Goal: Check status: Check status

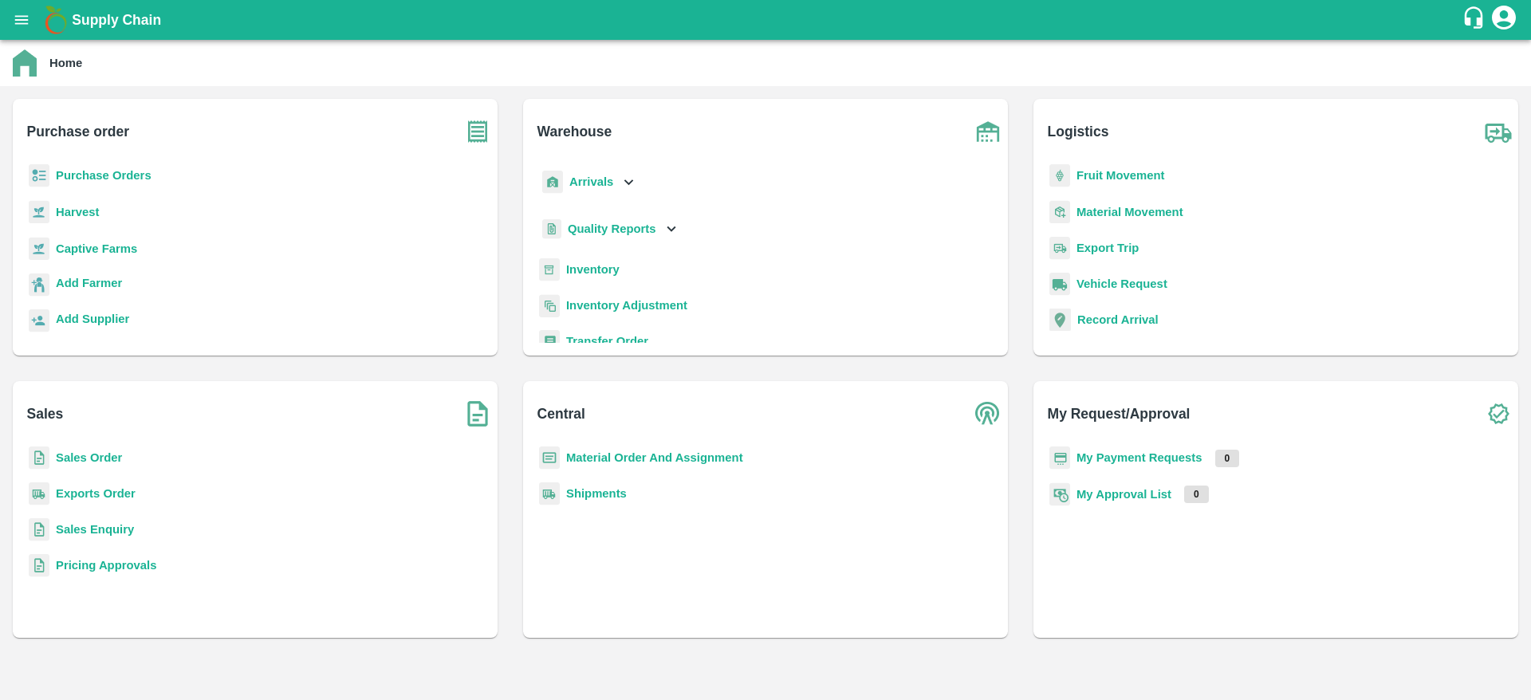
click at [85, 459] on b "Sales Order" at bounding box center [89, 457] width 66 height 13
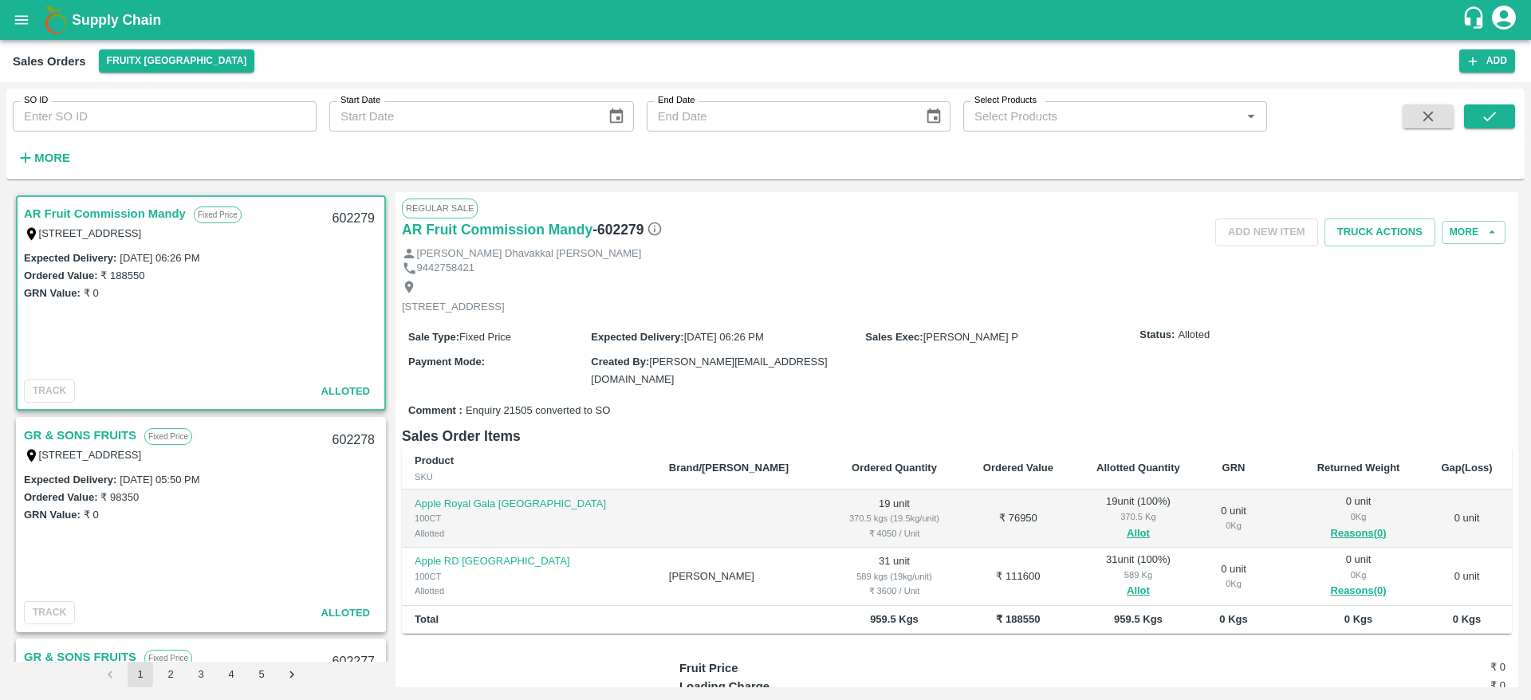
click at [107, 14] on b "Supply Chain" at bounding box center [116, 20] width 89 height 16
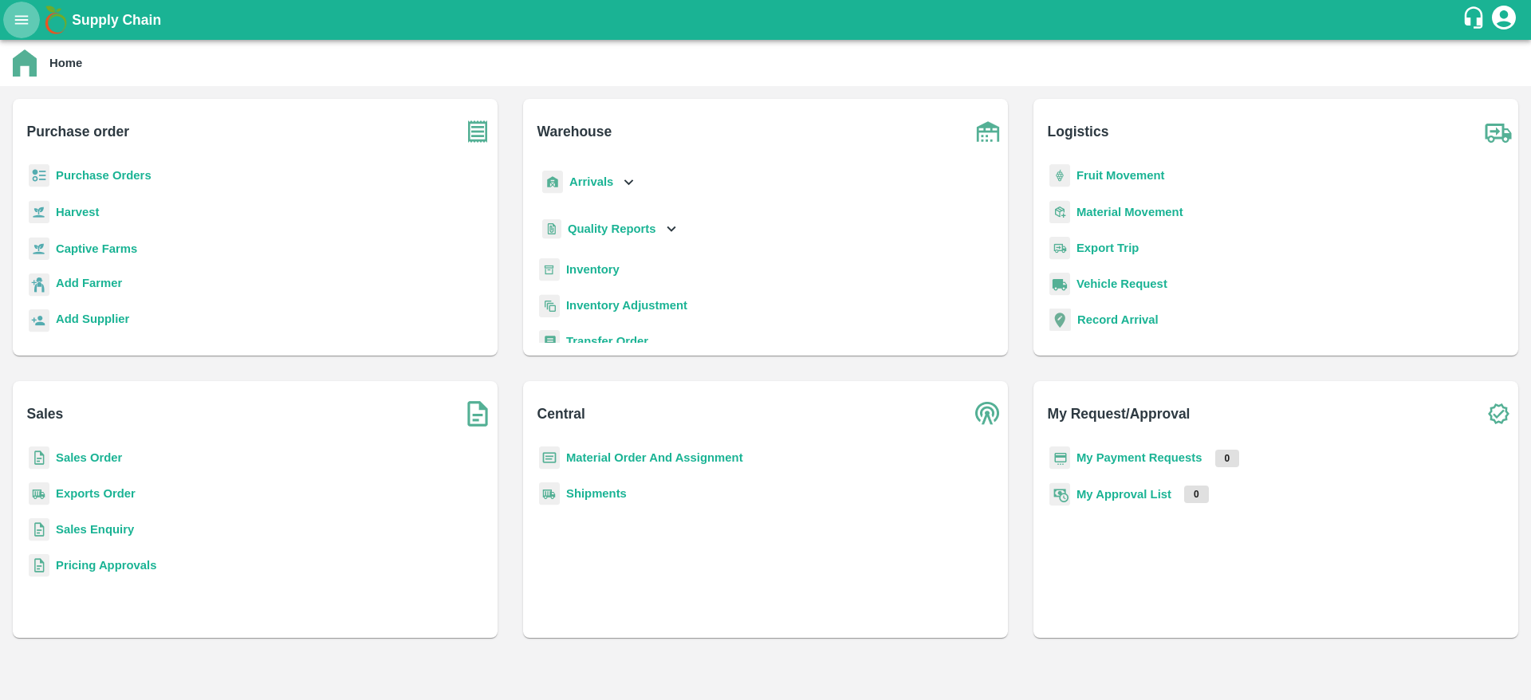
click at [24, 11] on icon "open drawer" at bounding box center [22, 20] width 18 height 18
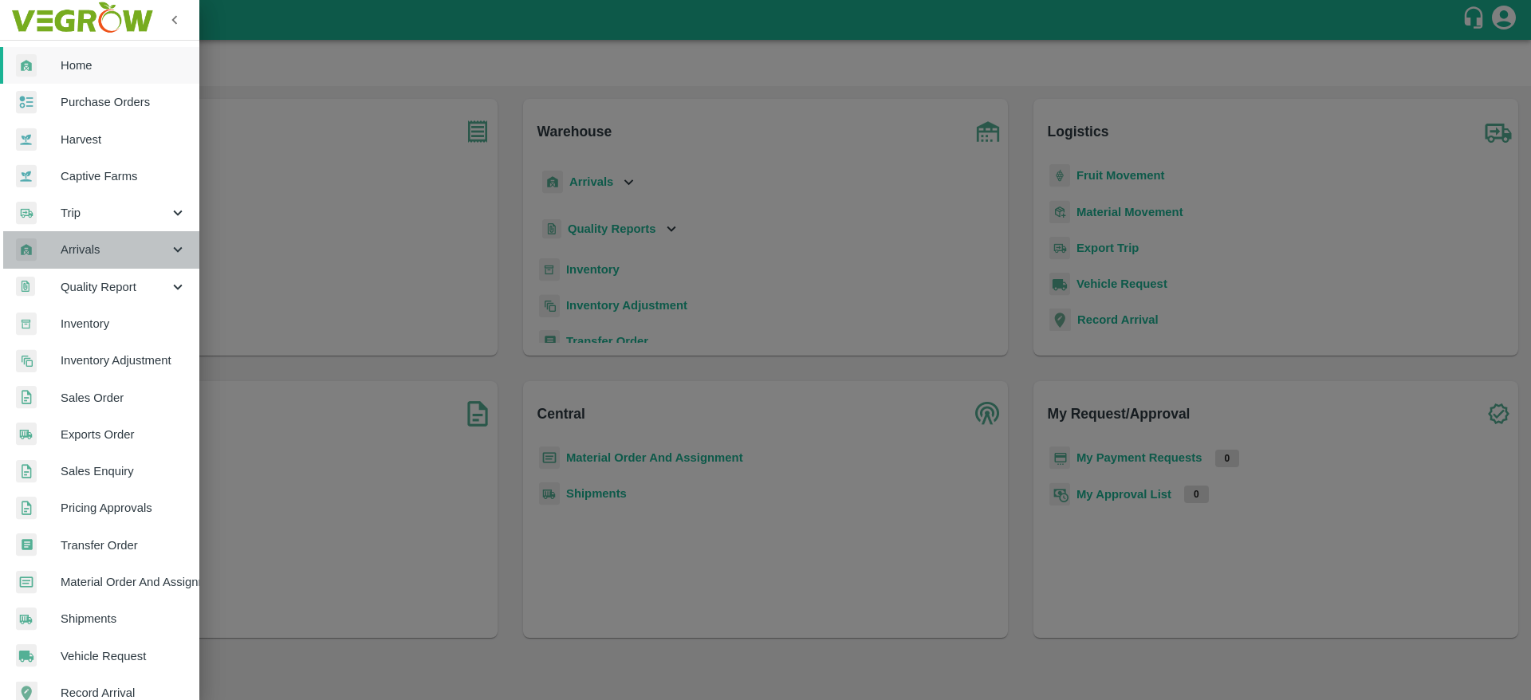
click at [104, 249] on span "Arrivals" at bounding box center [115, 250] width 108 height 18
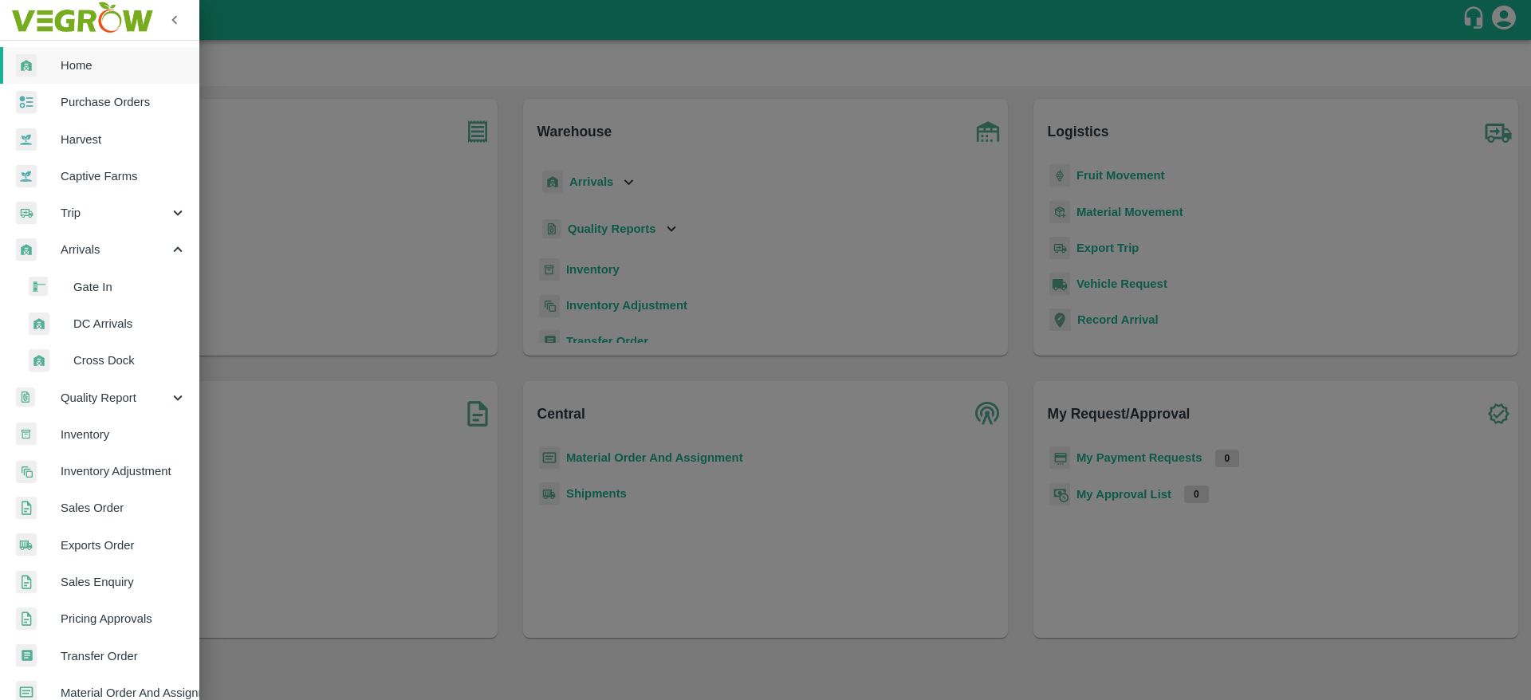
click at [104, 316] on span "DC Arrivals" at bounding box center [129, 324] width 113 height 18
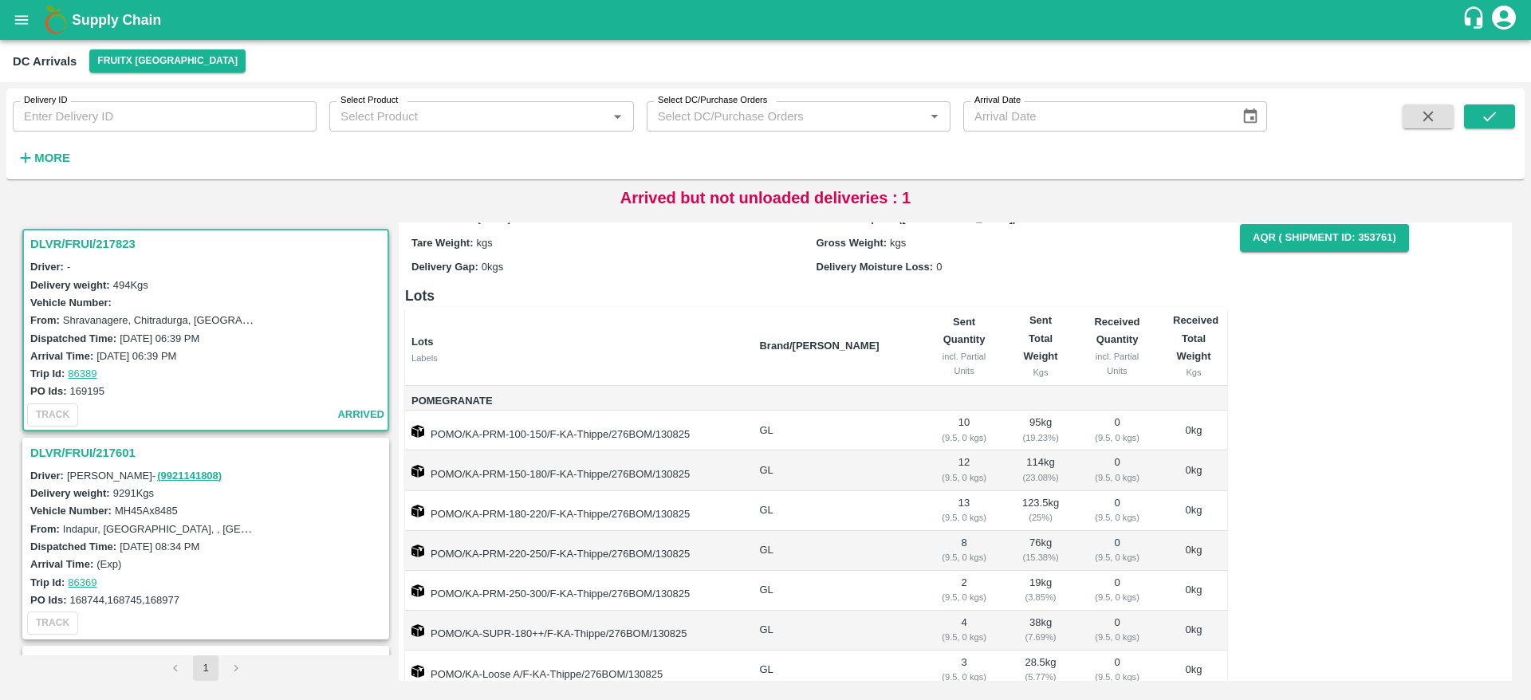
scroll to position [114, 0]
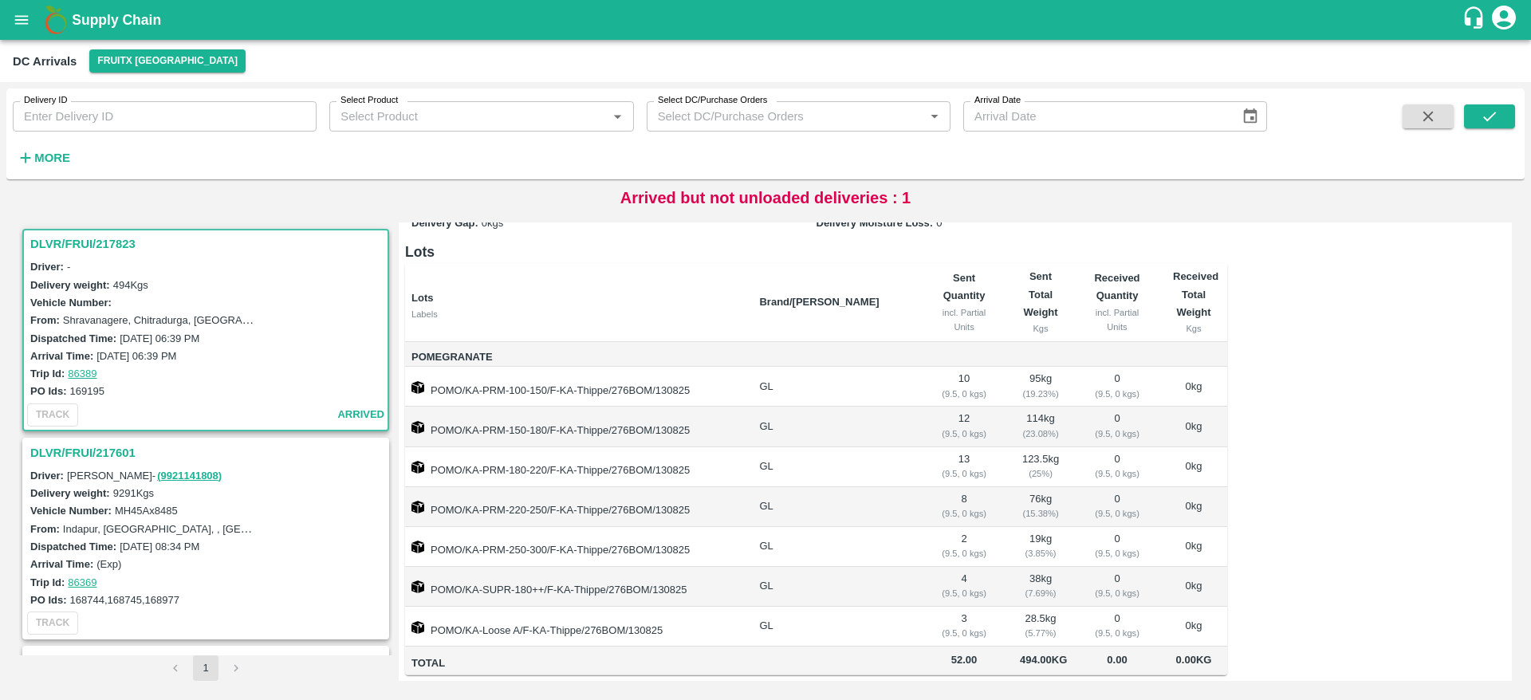
click at [72, 450] on h3 "DLVR/FRUI/217601" at bounding box center [208, 452] width 356 height 21
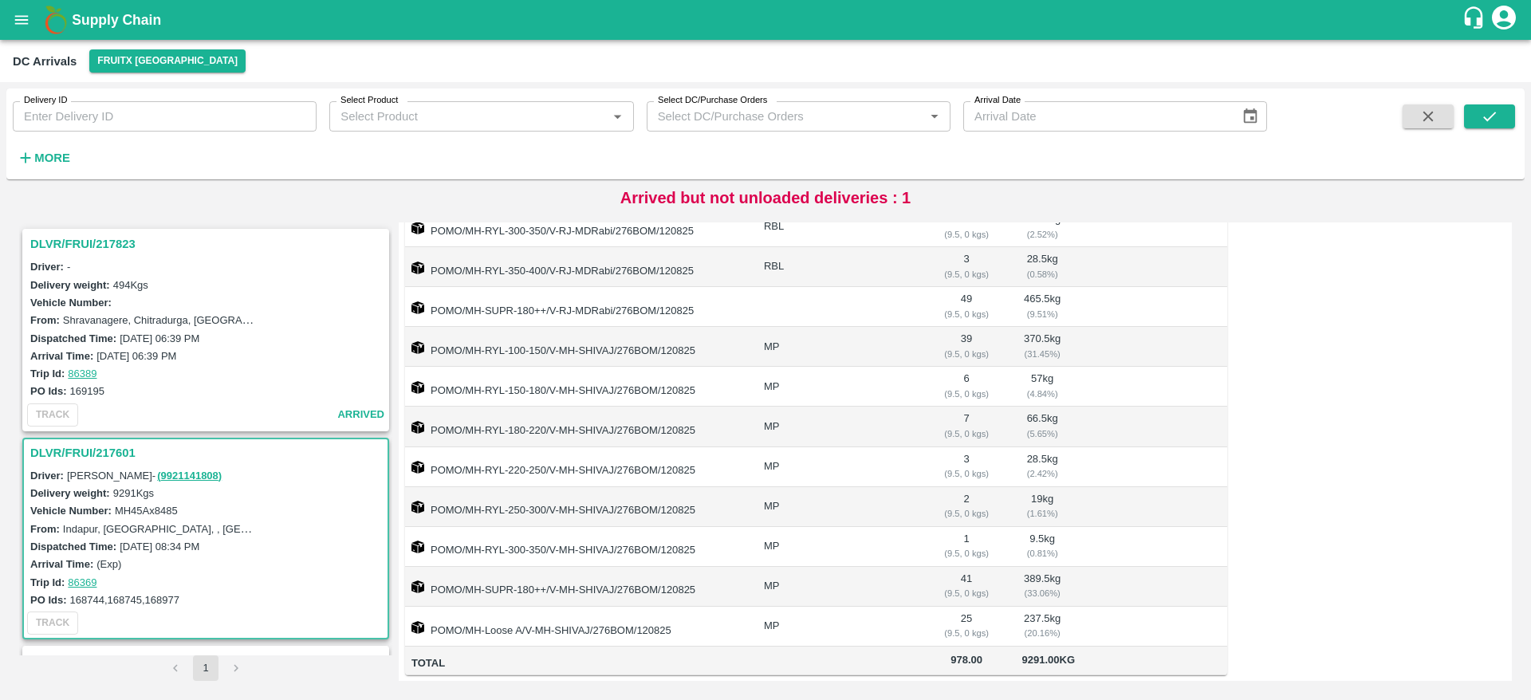
click at [72, 238] on h3 "DLVR/FRUI/217823" at bounding box center [208, 244] width 356 height 21
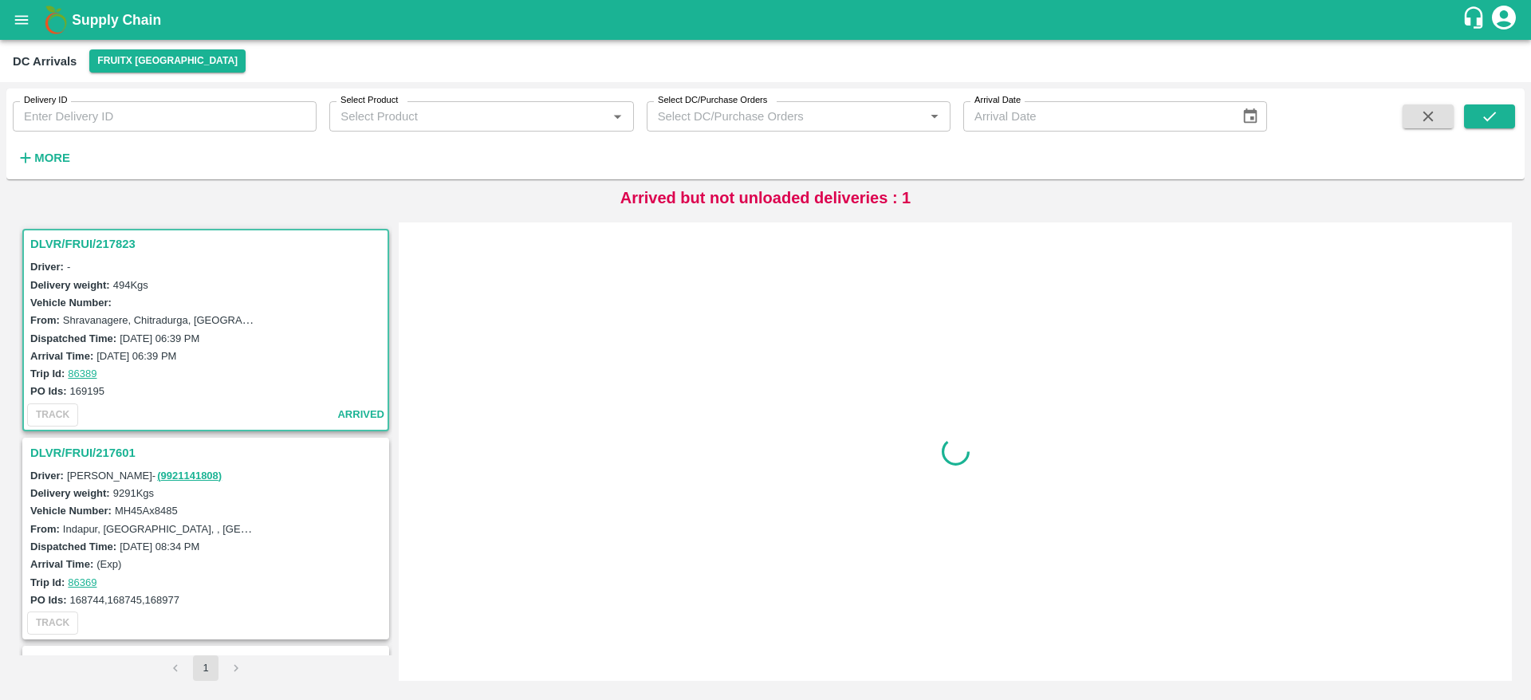
scroll to position [6, 0]
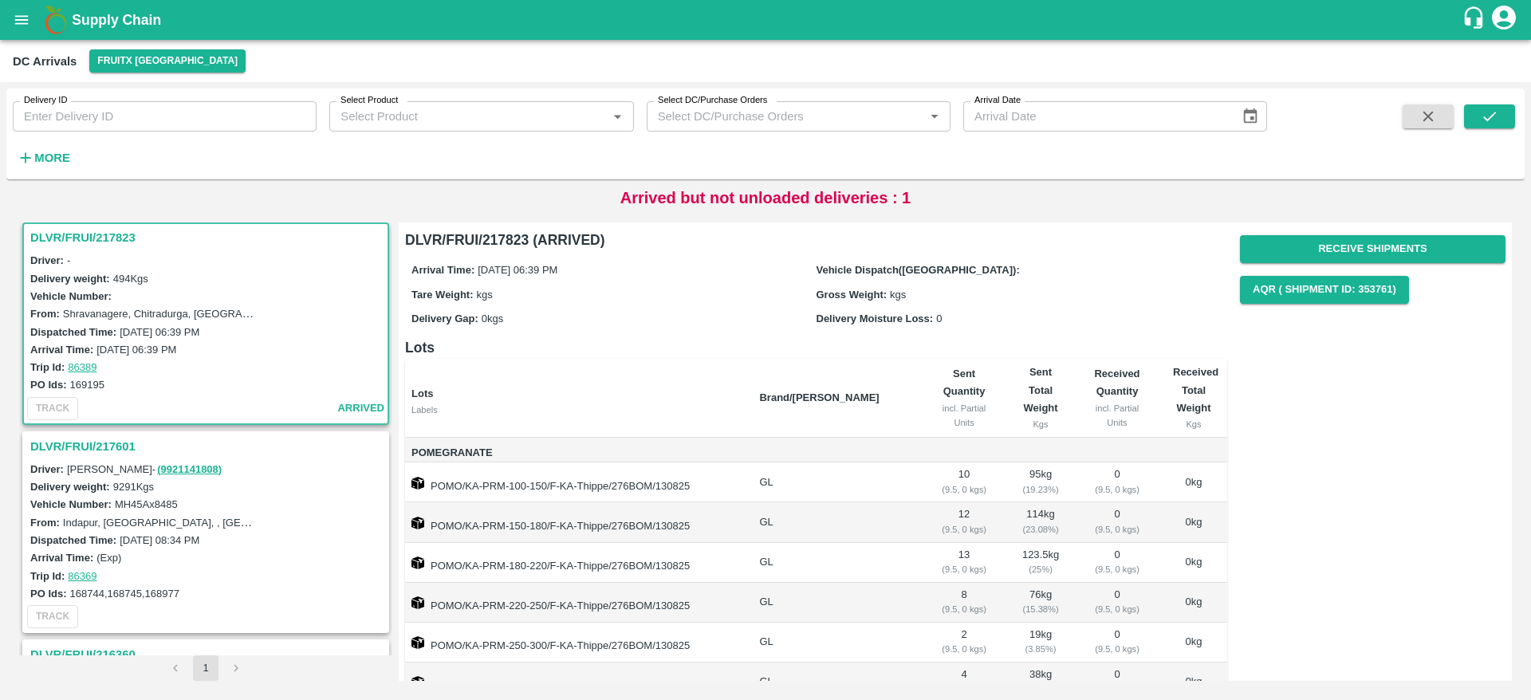
click at [92, 446] on h3 "DLVR/FRUI/217601" at bounding box center [208, 446] width 356 height 21
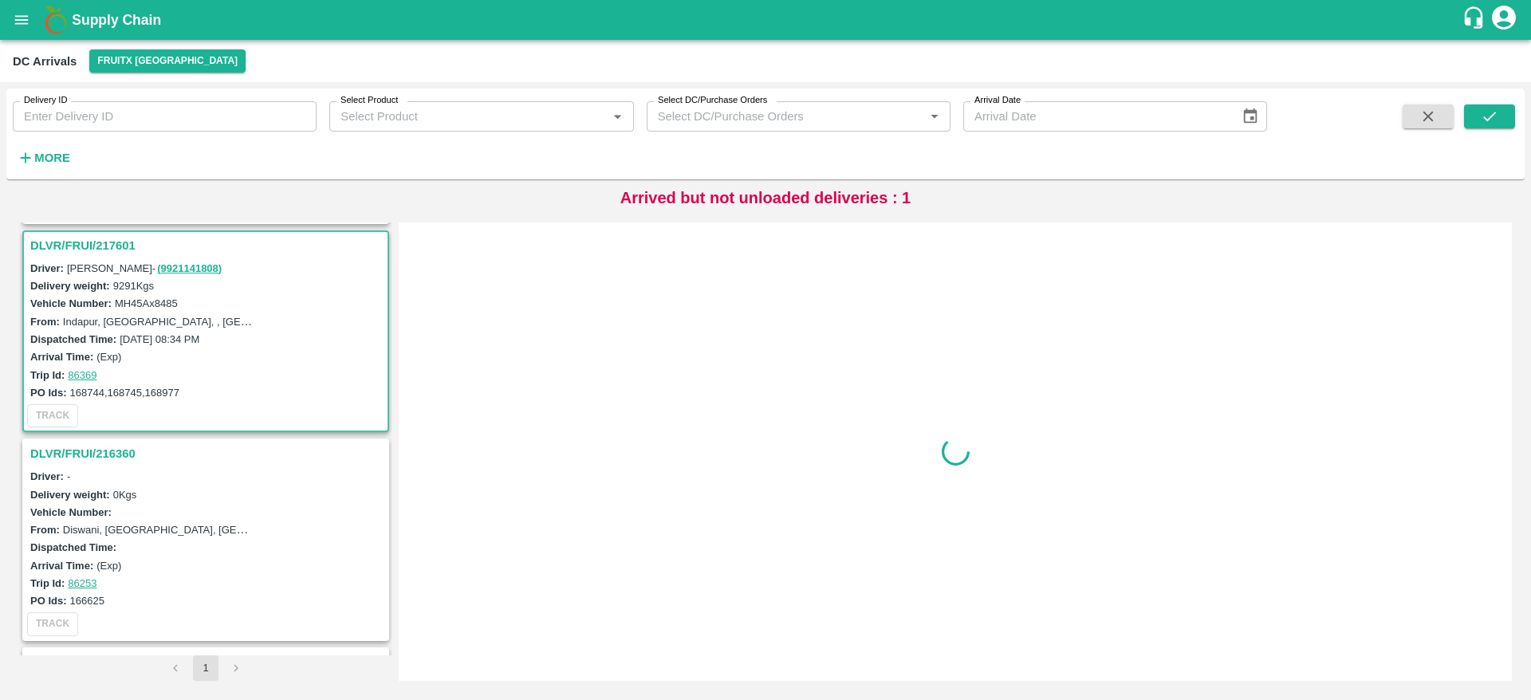
scroll to position [214, 0]
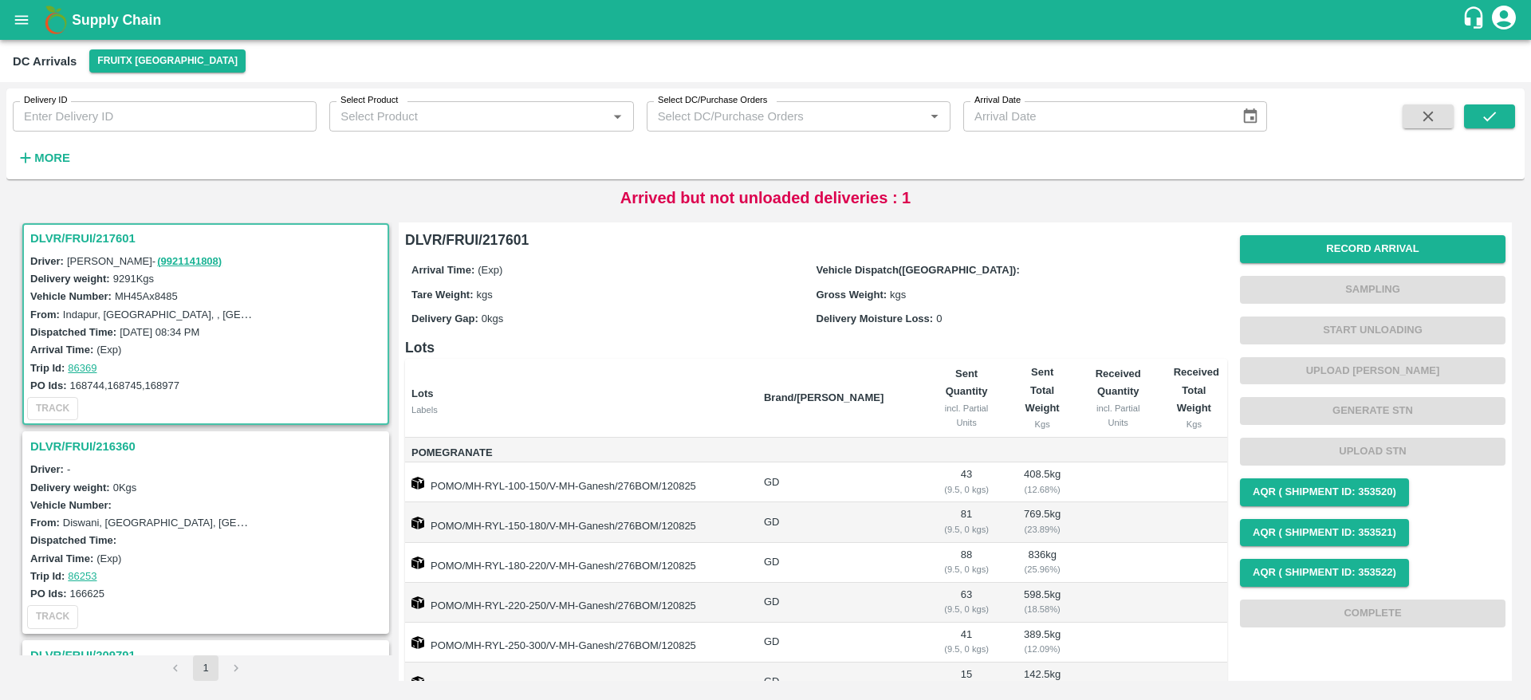
click at [79, 236] on h3 "DLVR/FRUI/217601" at bounding box center [208, 238] width 356 height 21
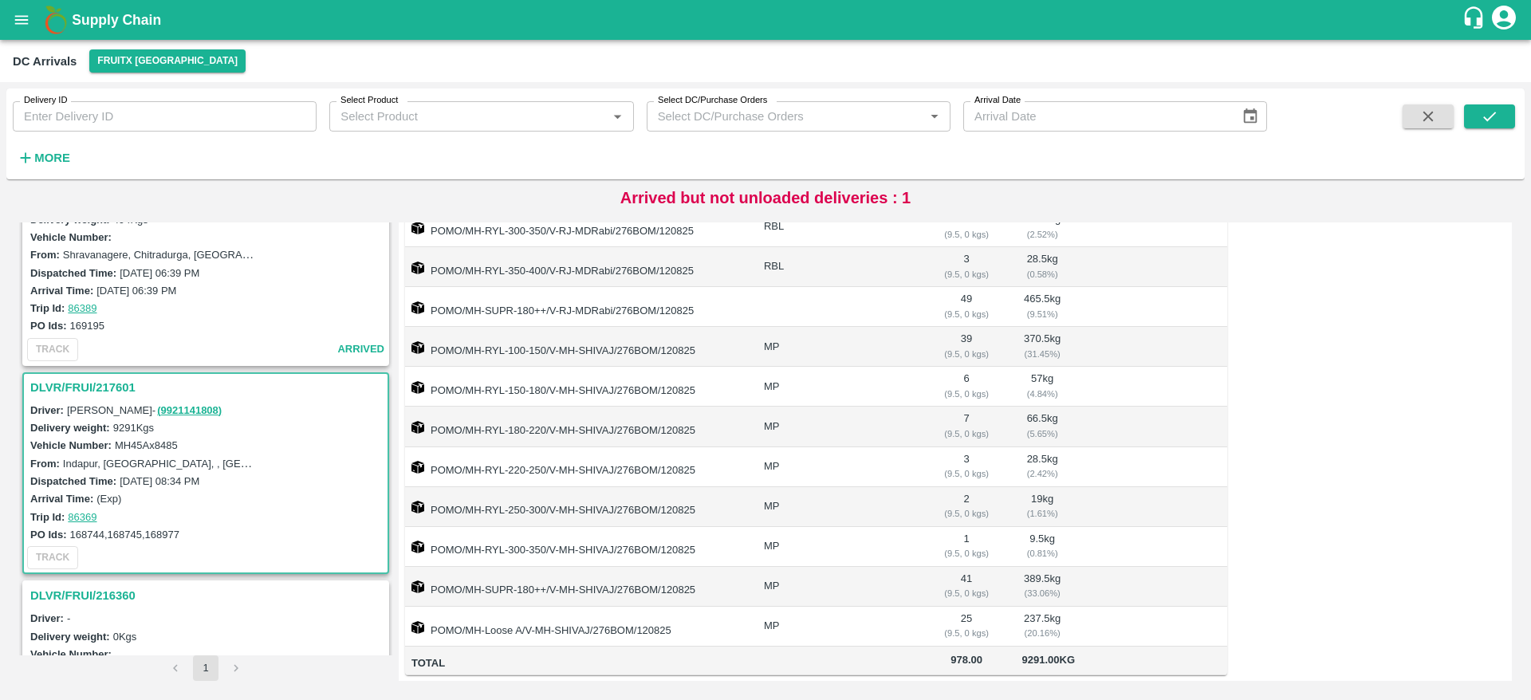
scroll to position [0, 0]
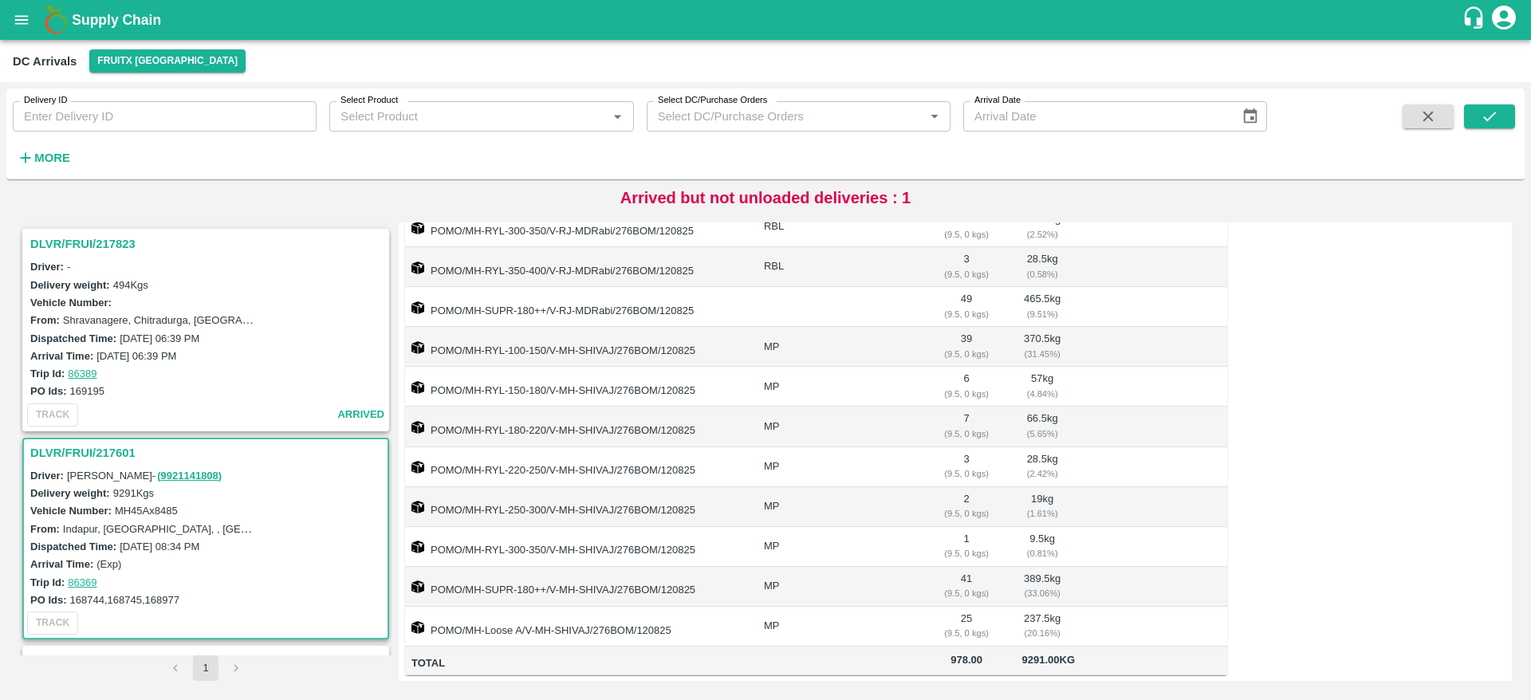
click at [54, 245] on h3 "DLVR/FRUI/217823" at bounding box center [208, 244] width 356 height 21
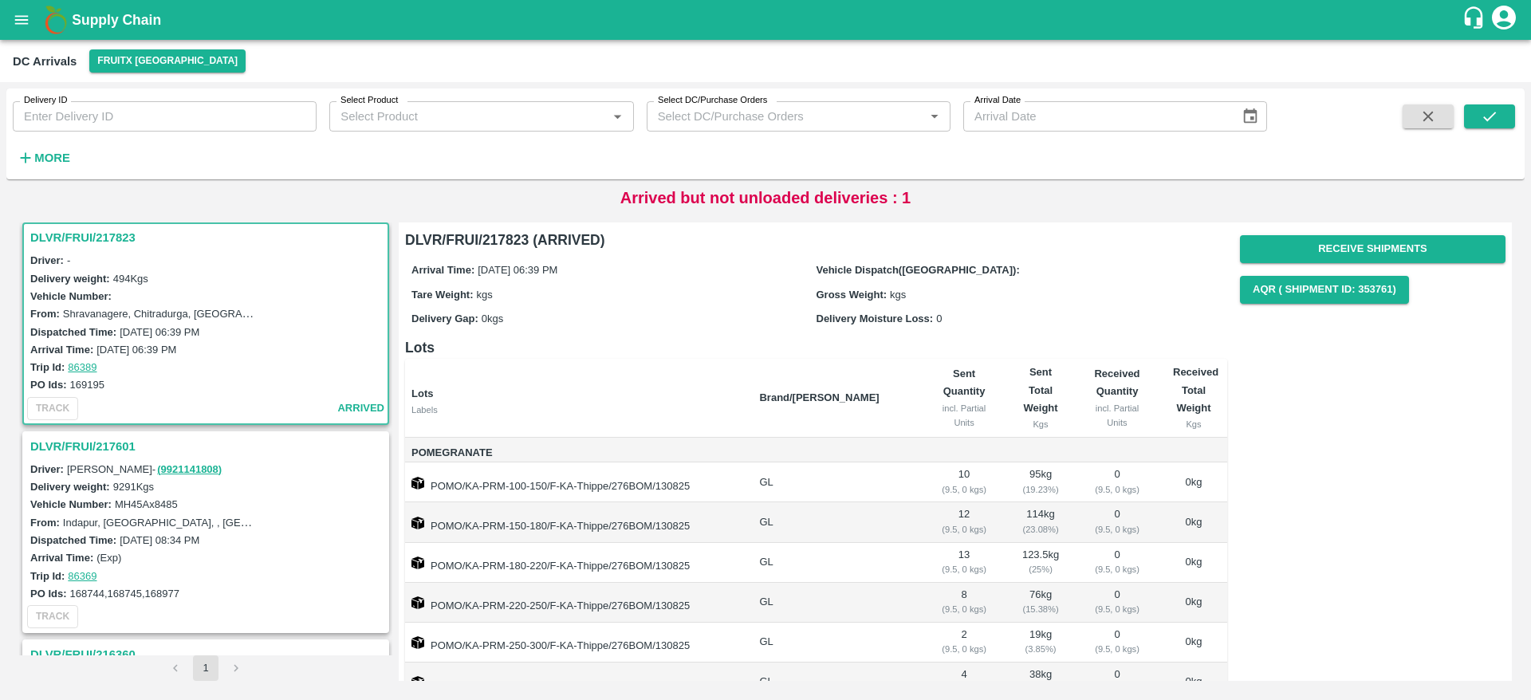
click at [96, 242] on h3 "DLVR/FRUI/217823" at bounding box center [208, 237] width 356 height 21
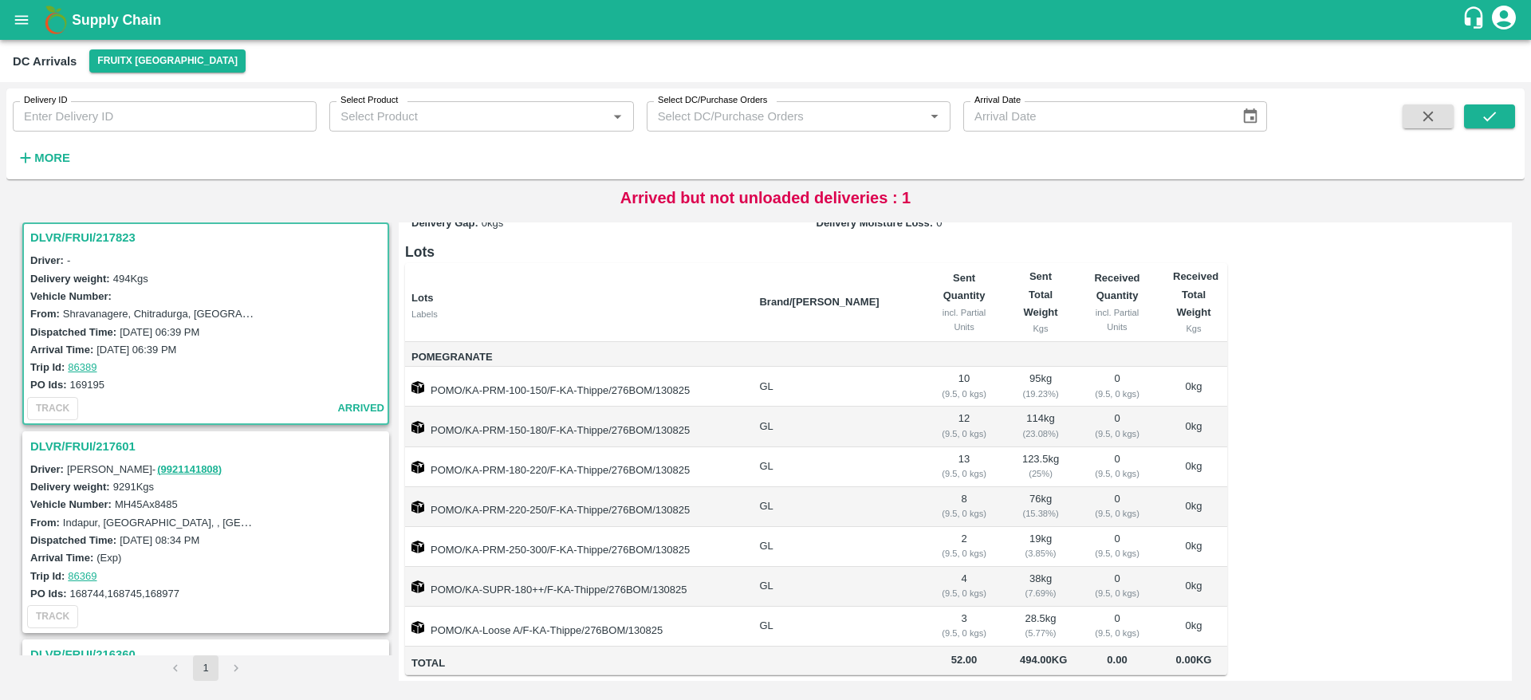
click at [77, 235] on h3 "DLVR/FRUI/217823" at bounding box center [208, 237] width 356 height 21
